Goal: Task Accomplishment & Management: Use online tool/utility

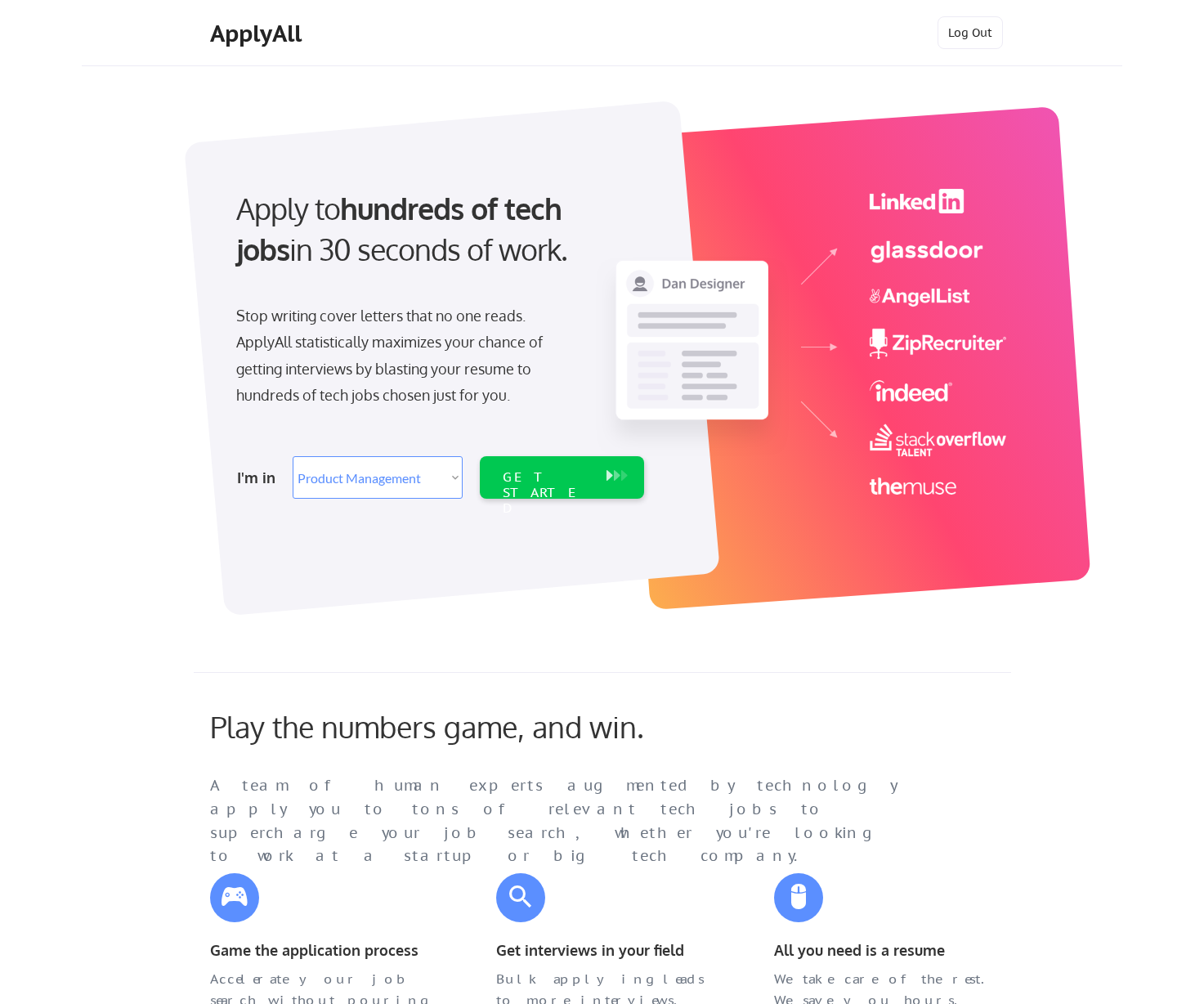
select select ""product""
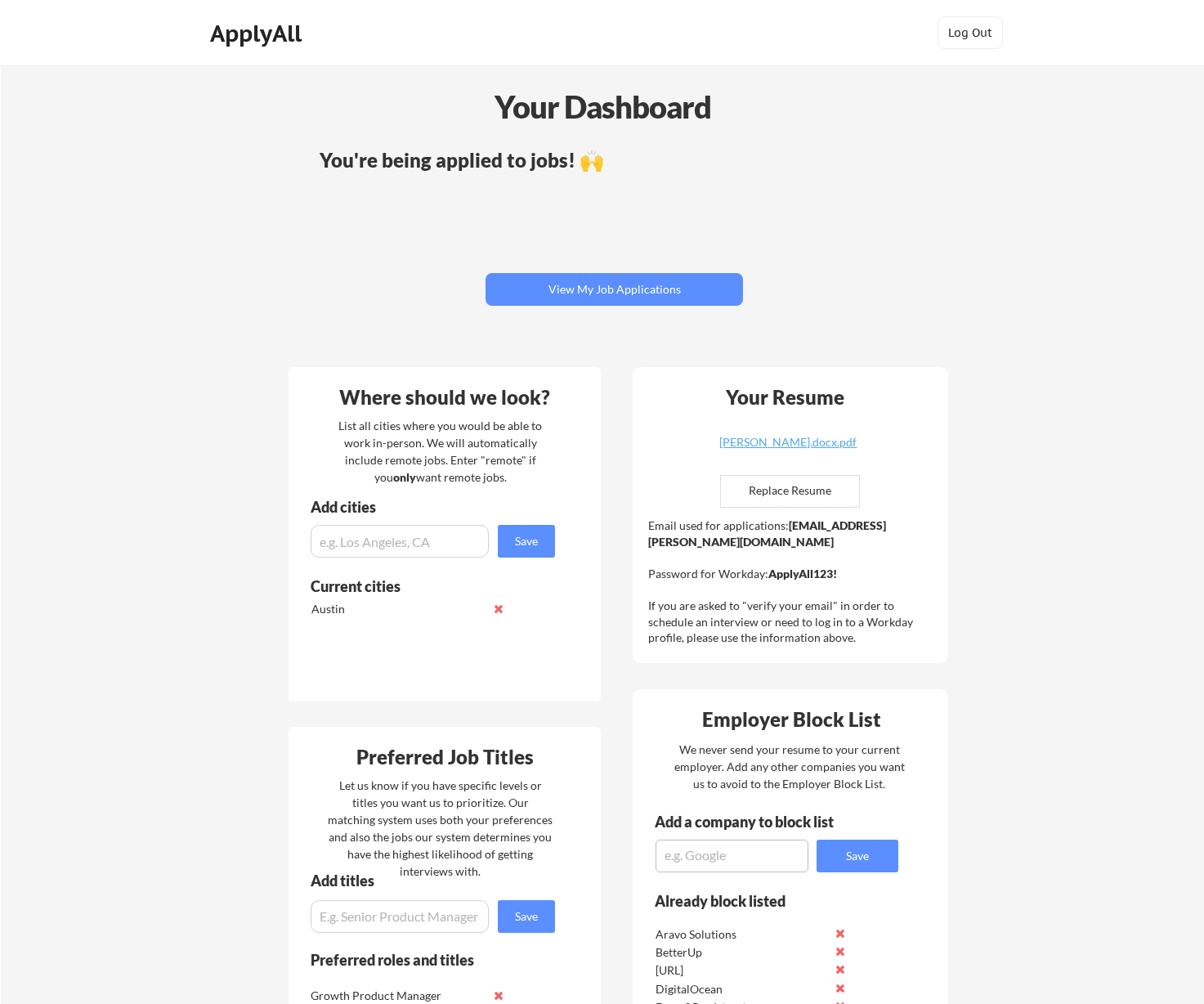
click at [757, 495] on input "file" at bounding box center [790, 492] width 138 height 32
type input "C:\fakepath\[PERSON_NAME].docx.pdf"
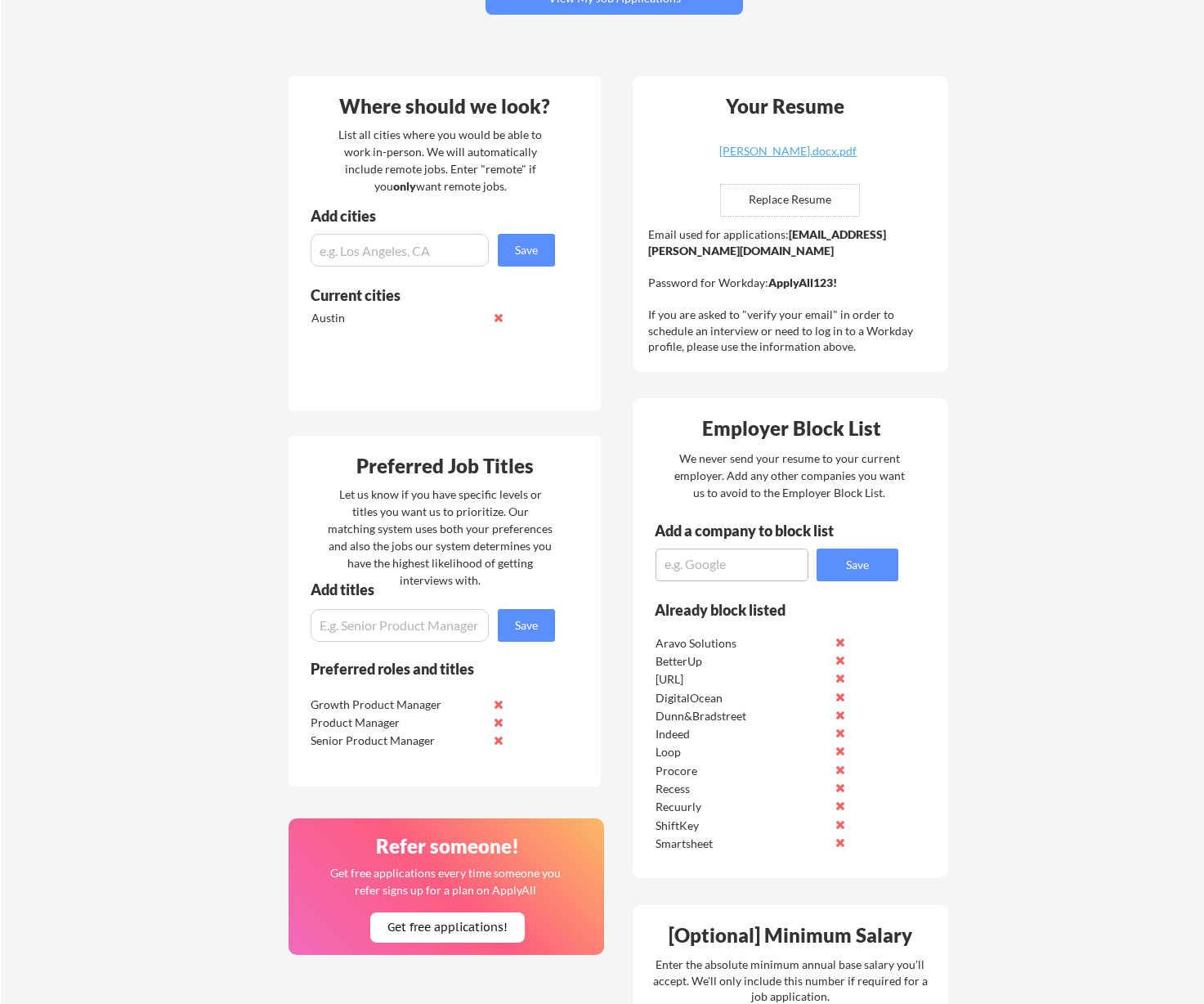
scroll to position [292, 0]
click at [698, 560] on textarea at bounding box center [731, 564] width 153 height 33
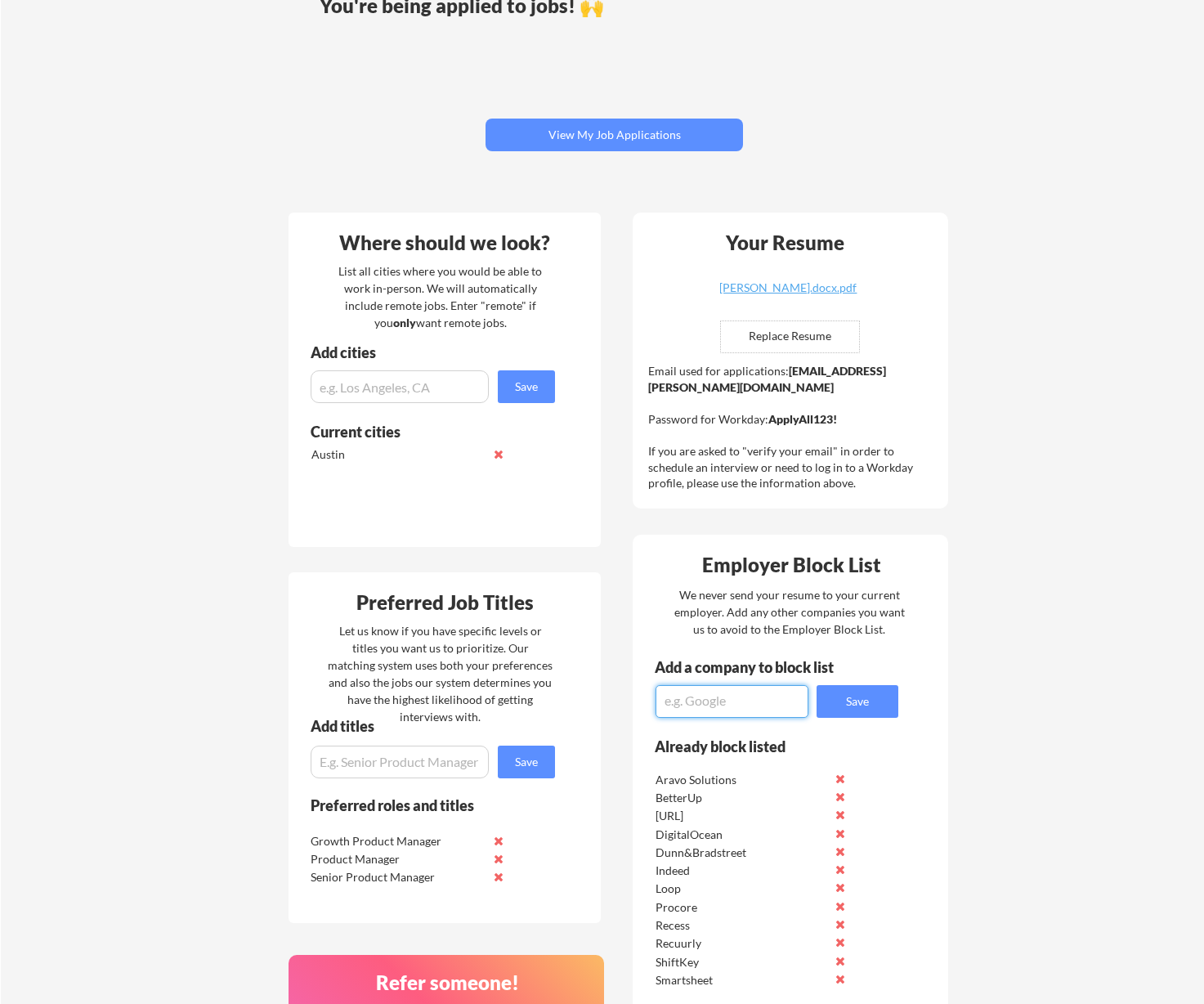
scroll to position [166, 0]
